Goal: Transaction & Acquisition: Purchase product/service

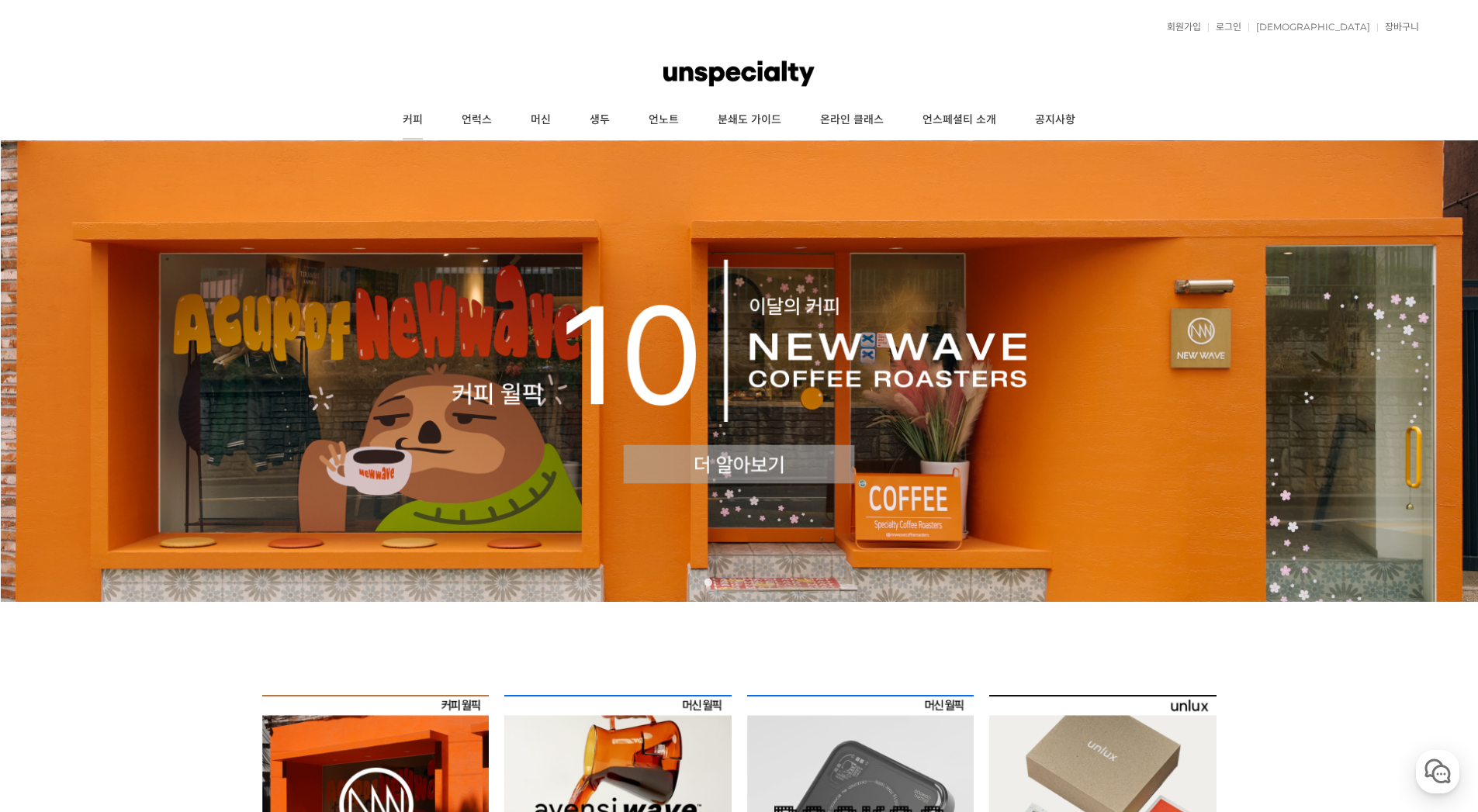
click at [408, 125] on link "커피" at bounding box center [413, 121] width 59 height 39
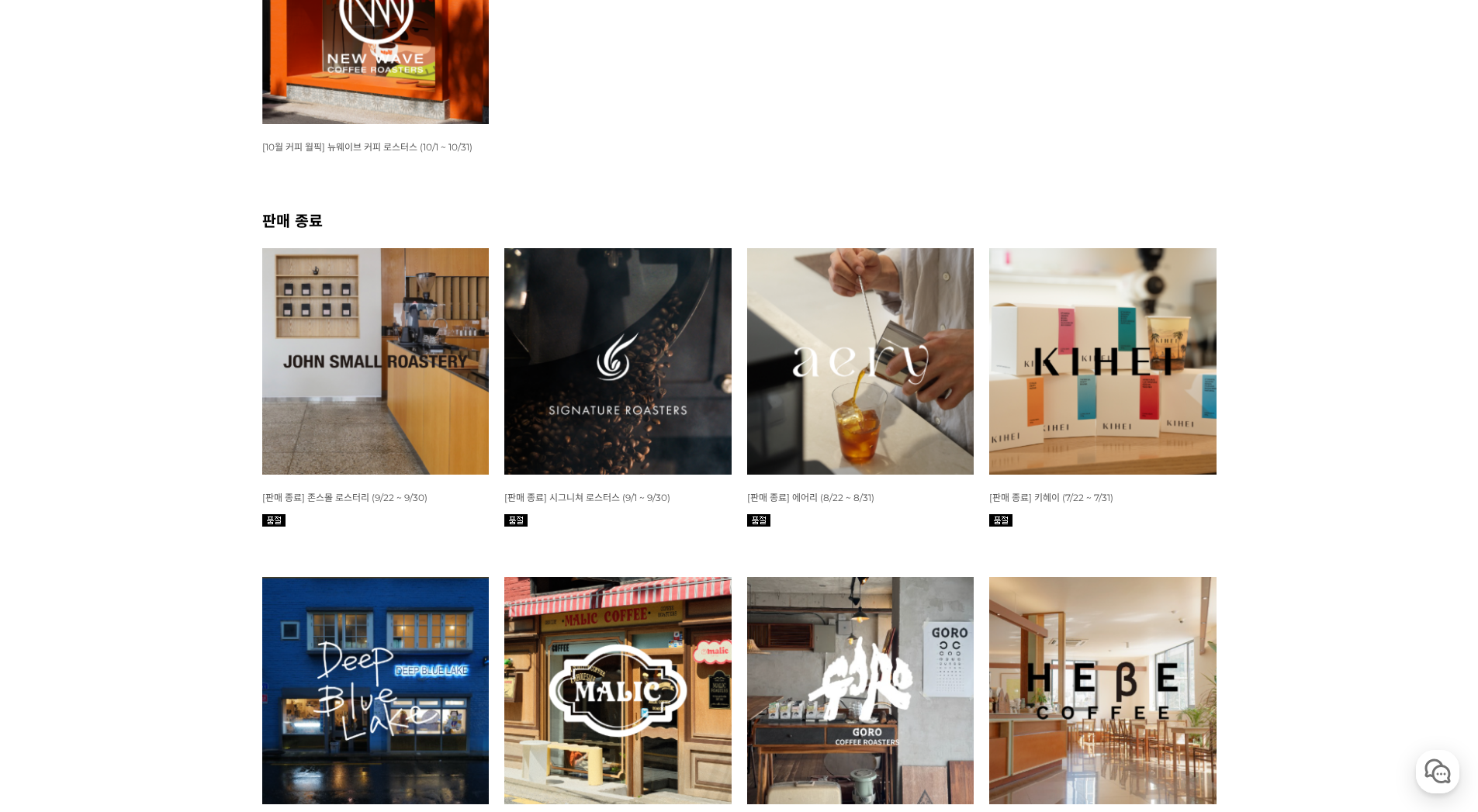
scroll to position [543, 0]
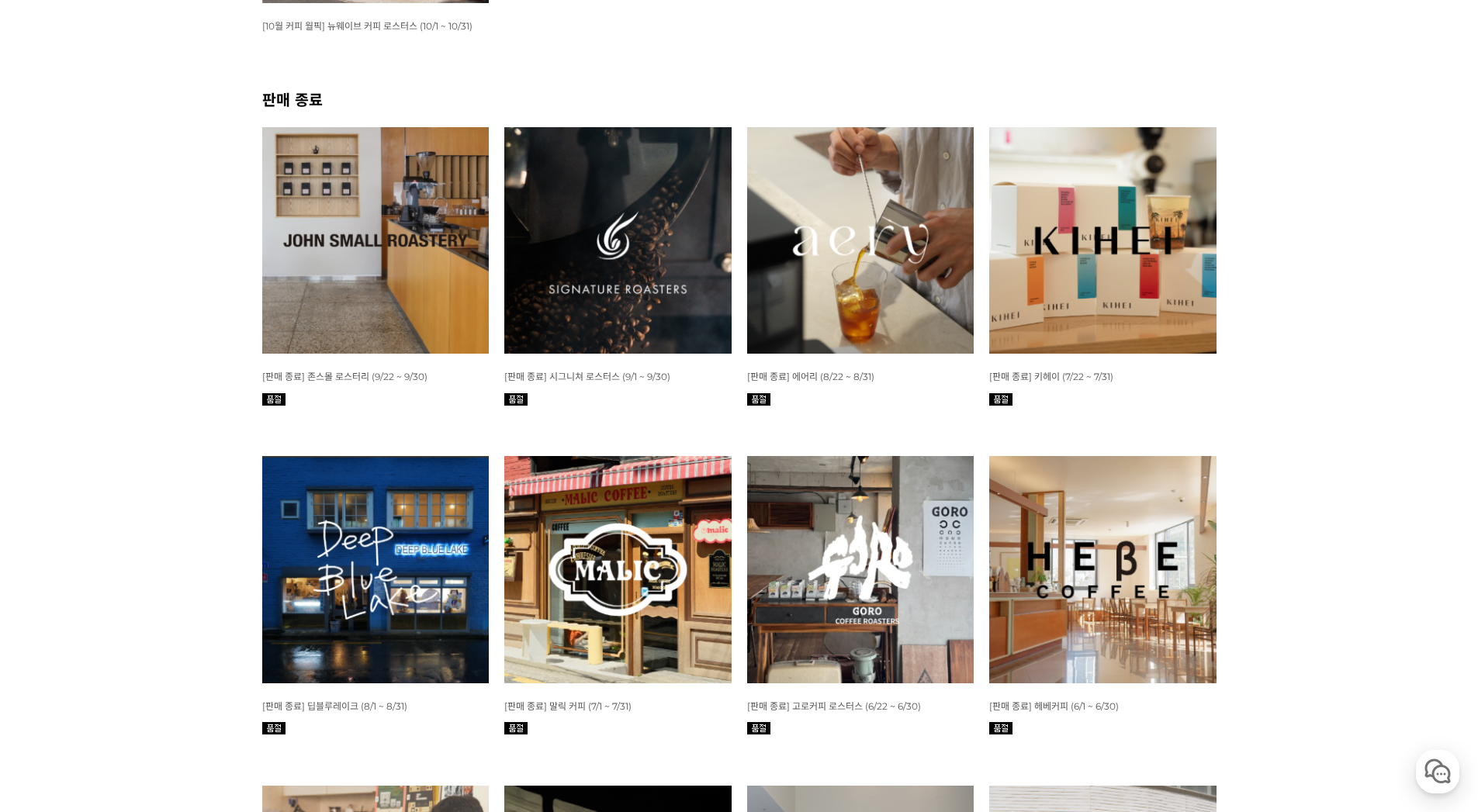
click at [405, 200] on img at bounding box center [375, 240] width 227 height 227
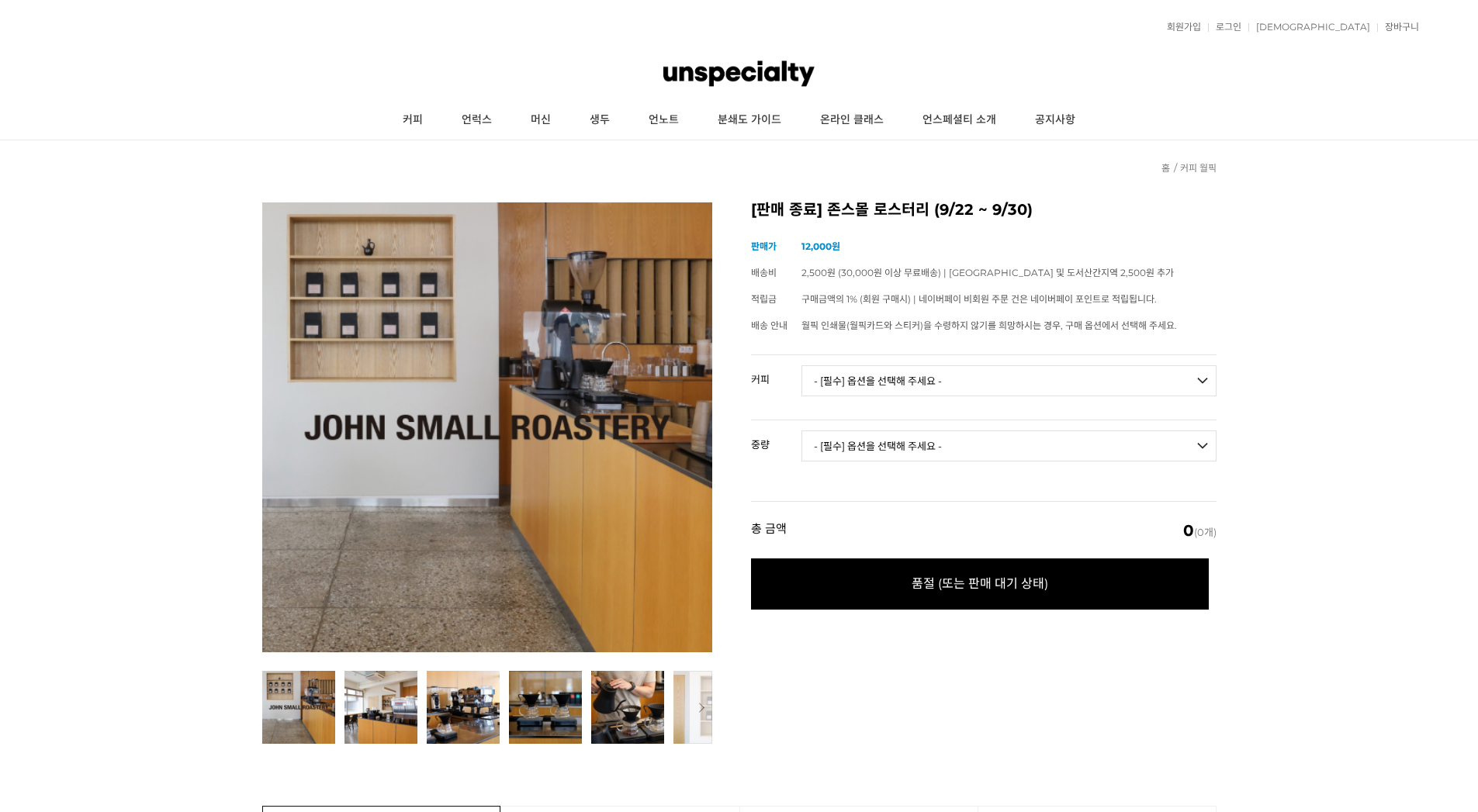
click at [927, 382] on select "- [필수] 옵션을 선택해 주세요 - ------------------- 언스페셜티 분쇄도 가이드 종이 월픽 인쇄물(월픽 카드와 스티커) 받지…" at bounding box center [1008, 380] width 415 height 31
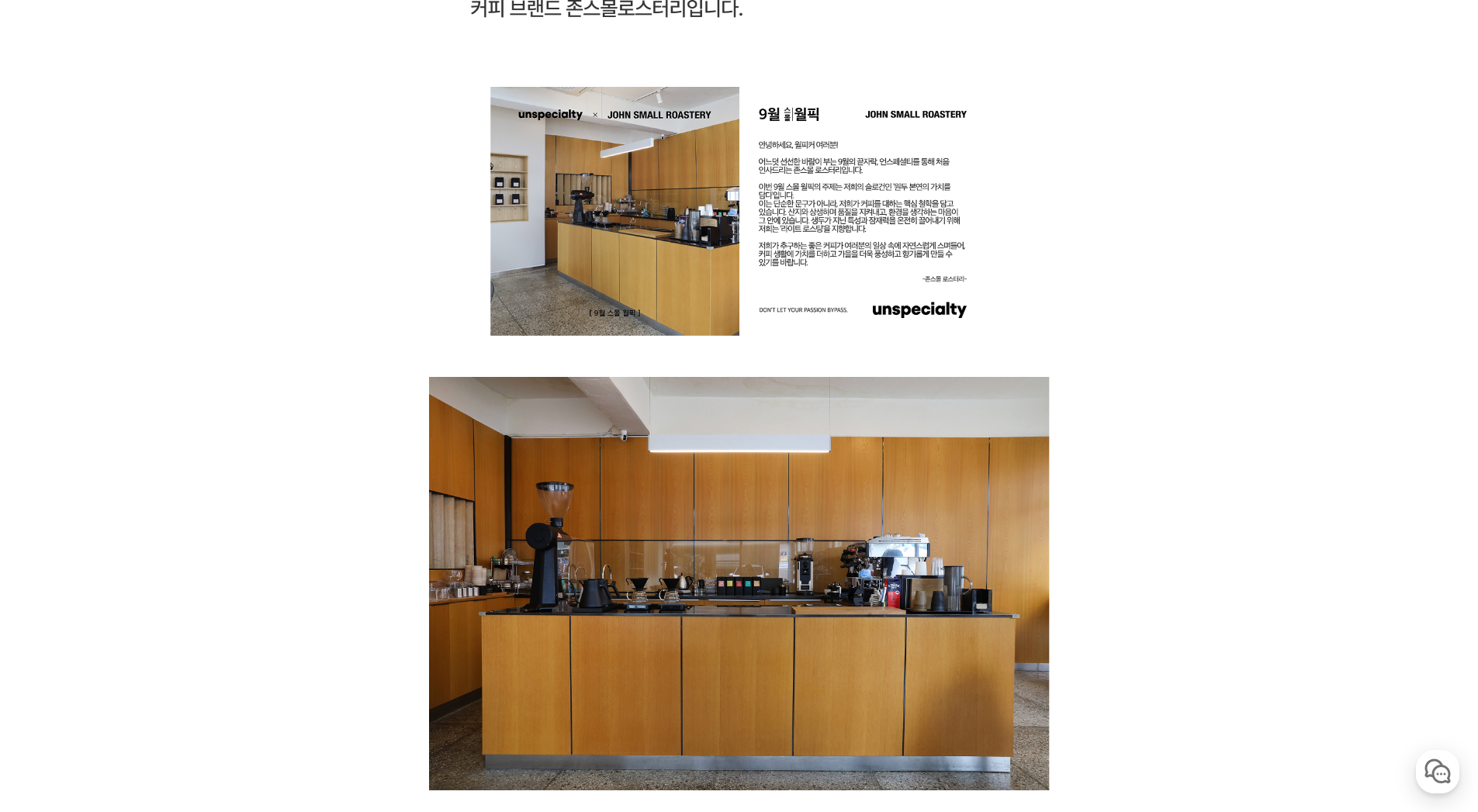
drag, startPoint x: 1309, startPoint y: 285, endPoint x: 1344, endPoint y: 715, distance: 431.4
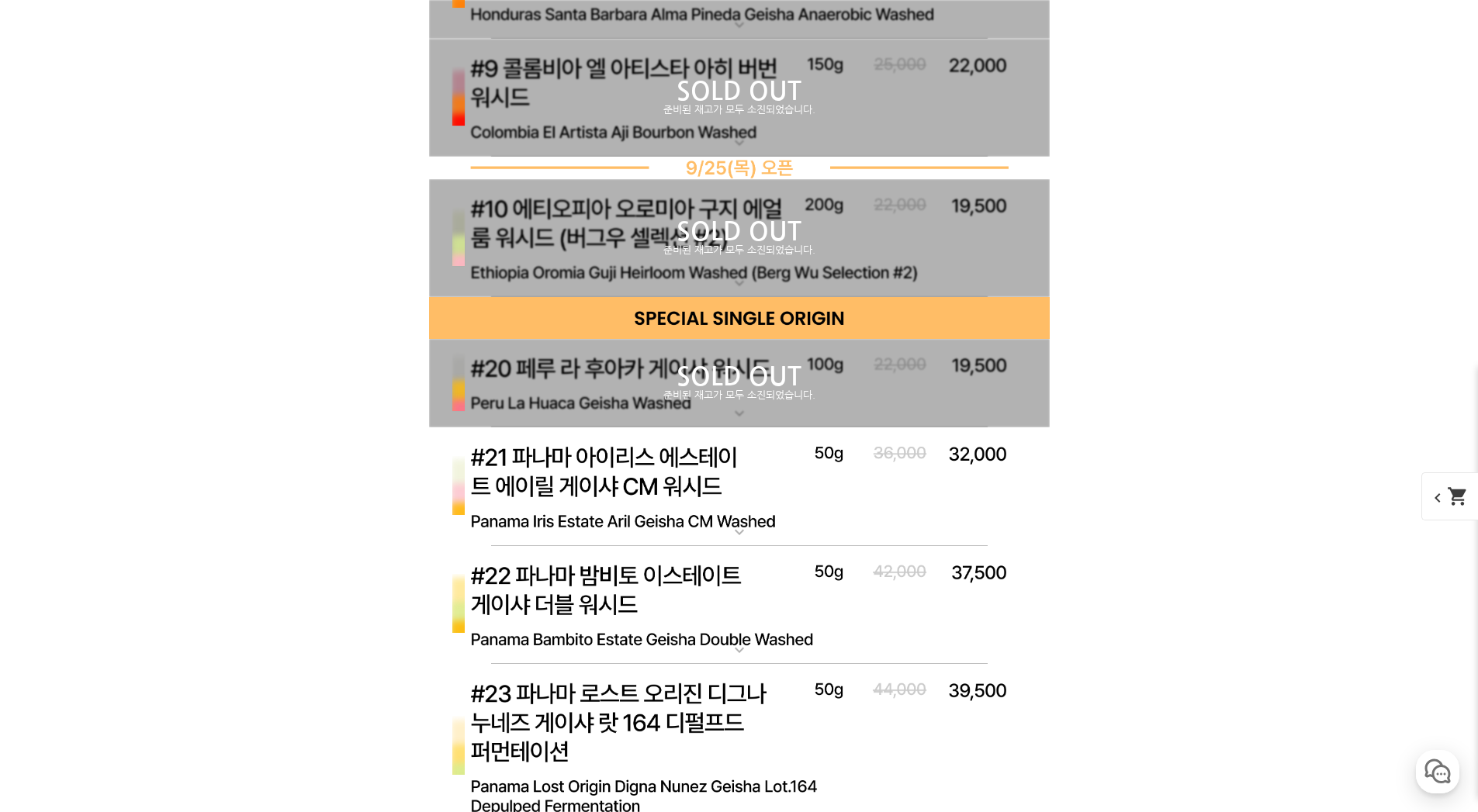
drag, startPoint x: 1212, startPoint y: 159, endPoint x: 1183, endPoint y: 522, distance: 364.2
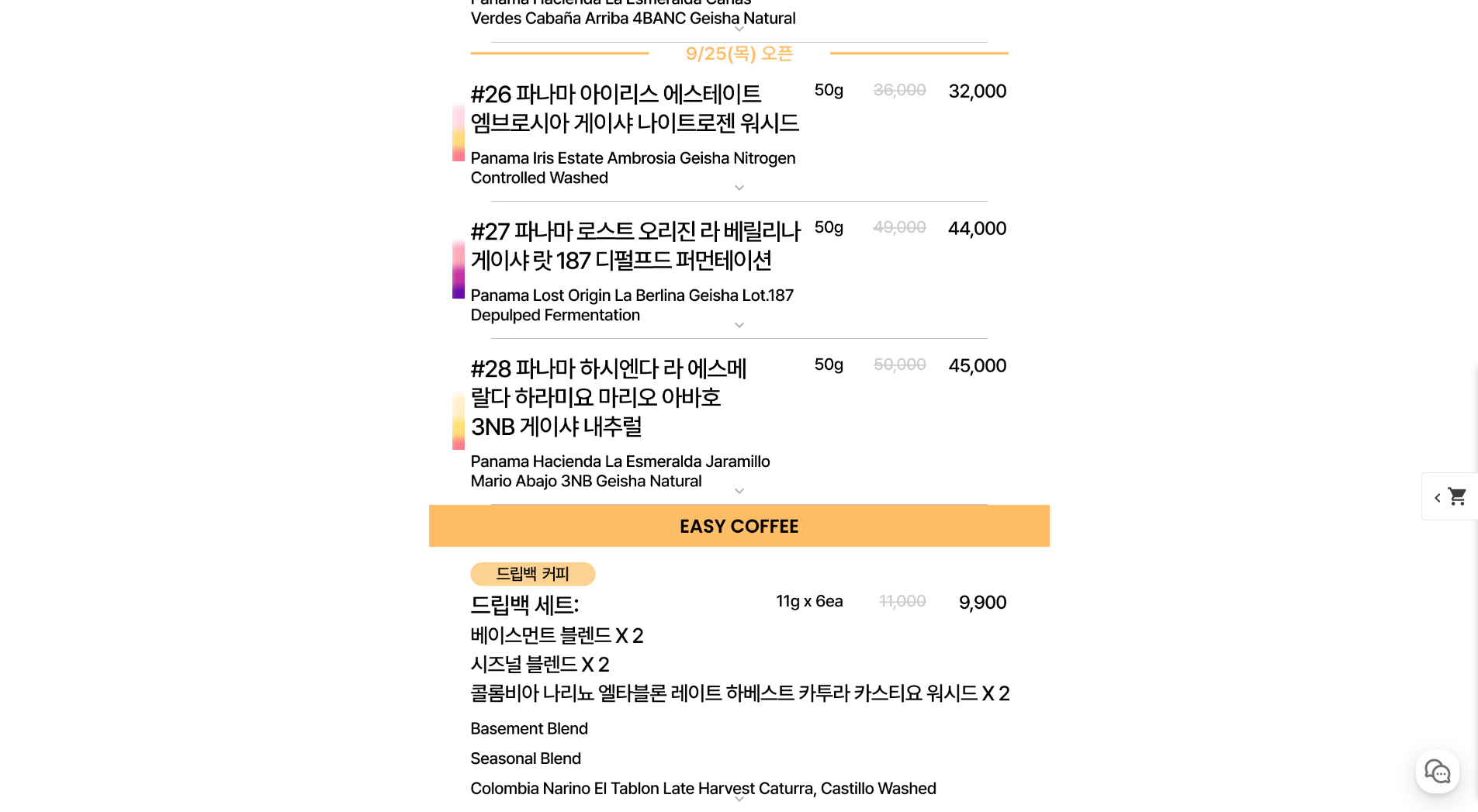
drag, startPoint x: 1160, startPoint y: 290, endPoint x: 1161, endPoint y: 429, distance: 139.0
